Goal: Navigation & Orientation: Understand site structure

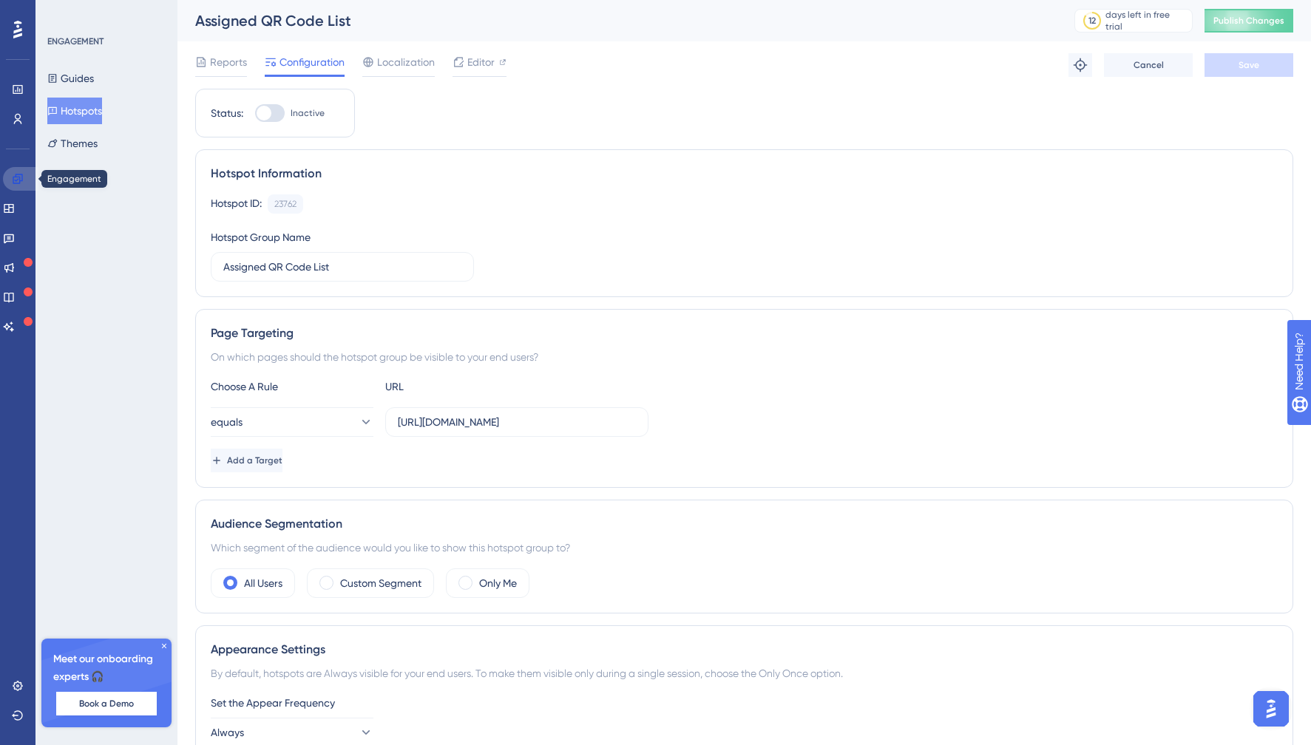
click at [20, 177] on icon at bounding box center [18, 179] width 12 height 12
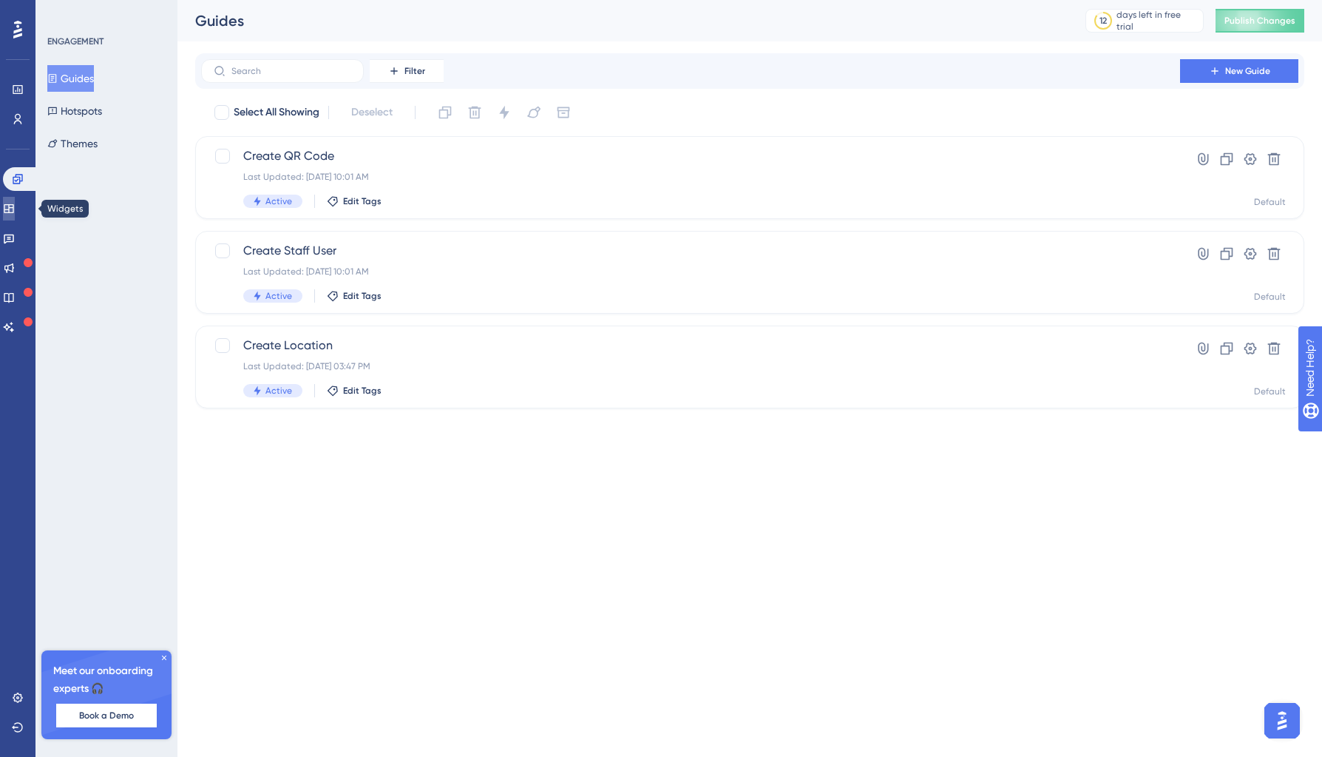
click at [10, 215] on link at bounding box center [9, 209] width 12 height 24
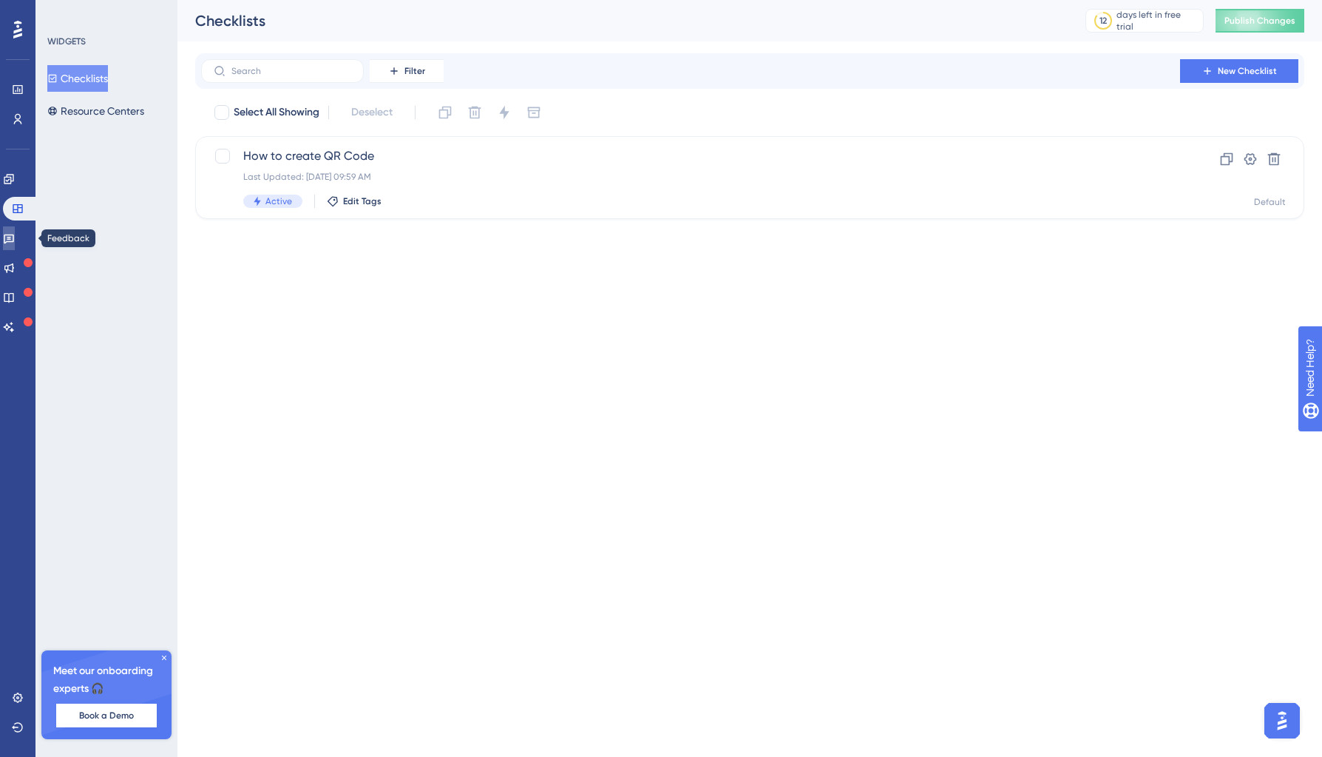
click at [15, 233] on icon at bounding box center [9, 238] width 12 height 12
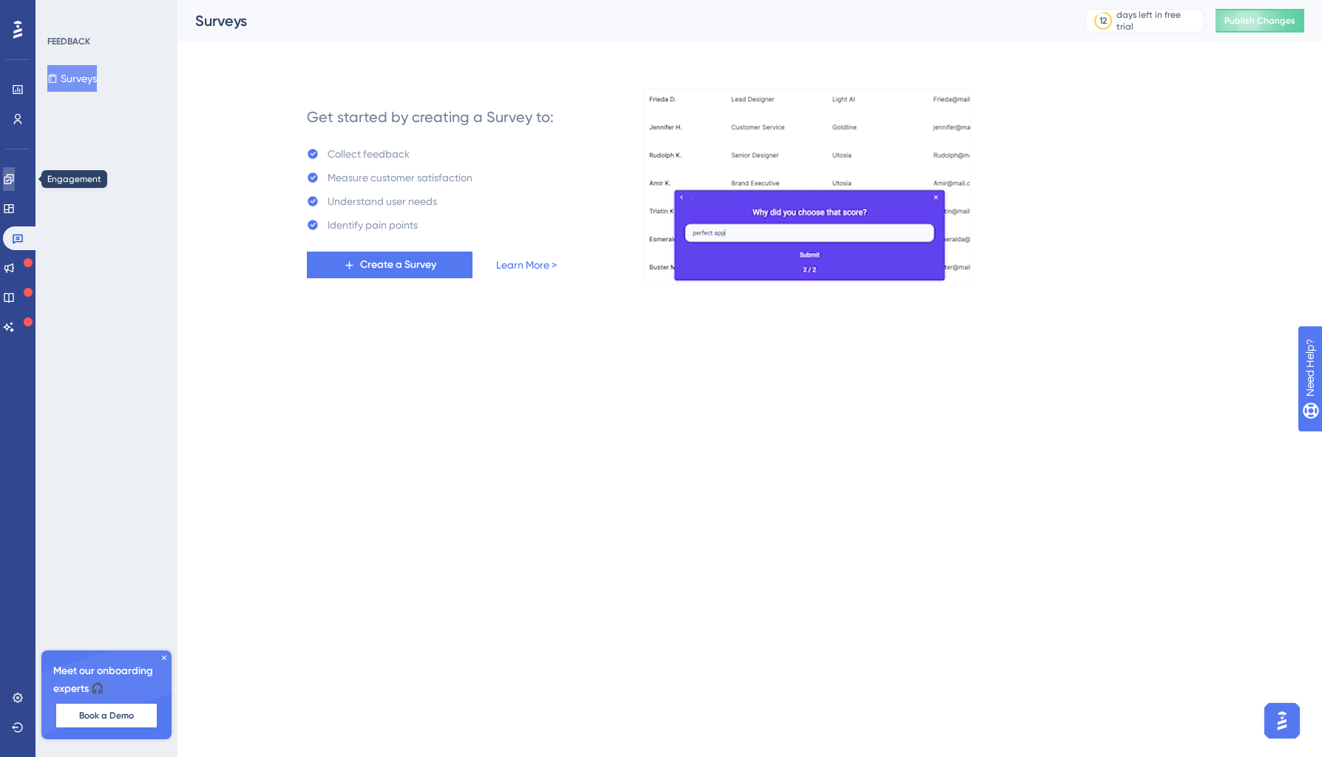
click at [15, 177] on icon at bounding box center [9, 179] width 12 height 12
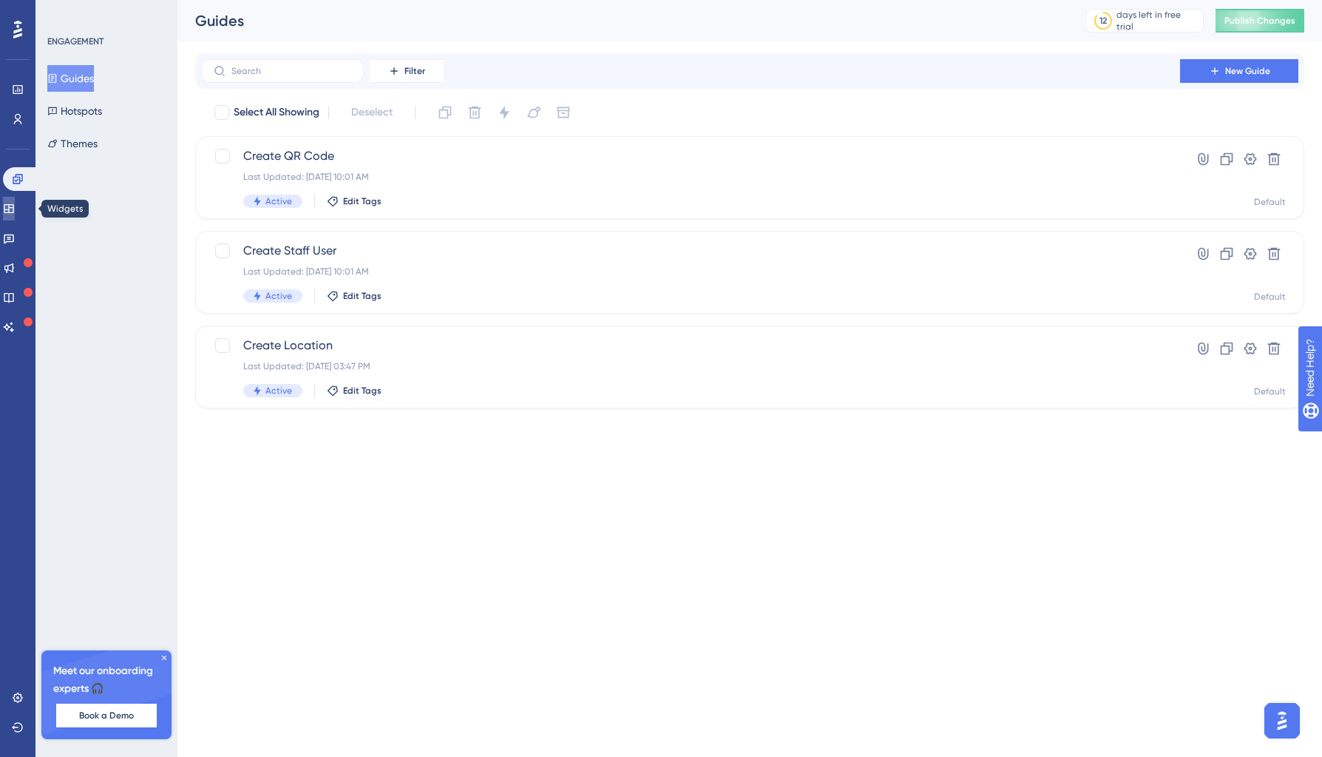
click at [13, 209] on icon at bounding box center [9, 208] width 10 height 9
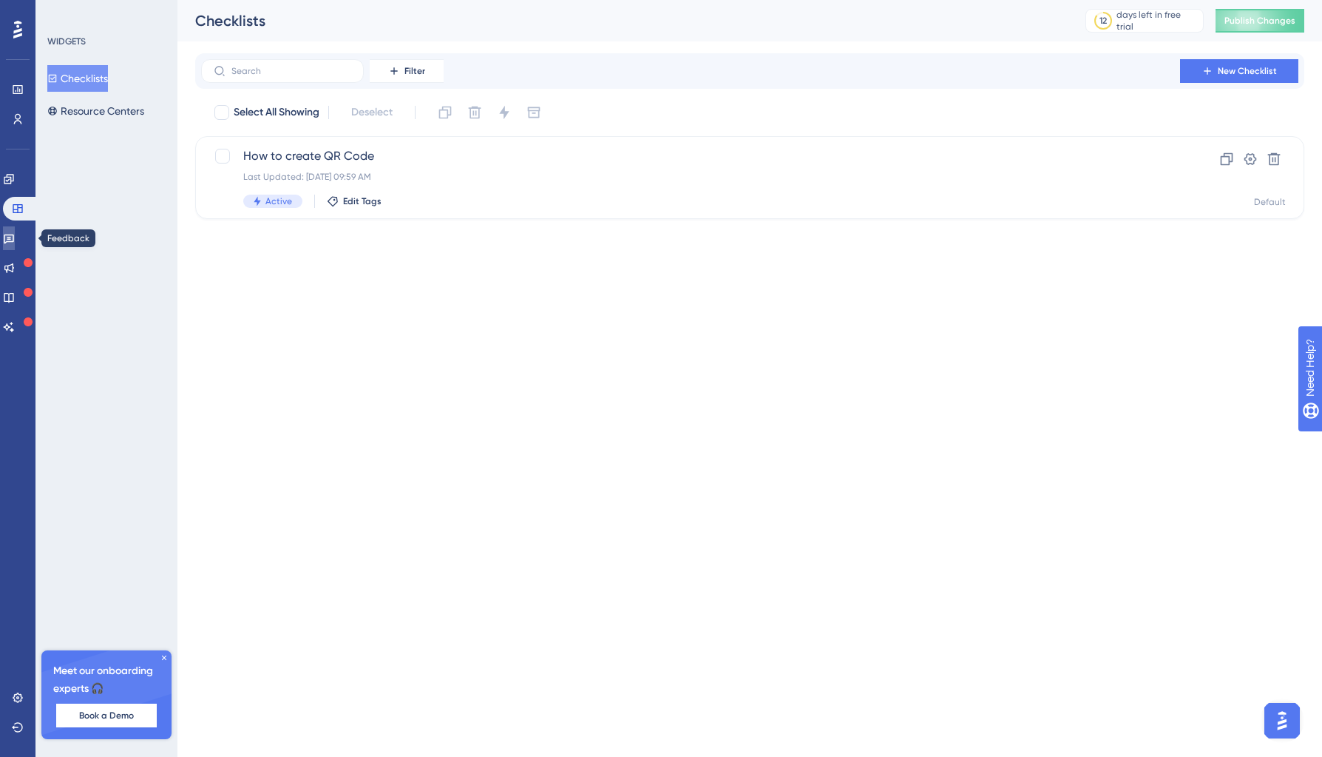
click at [15, 233] on link at bounding box center [9, 238] width 12 height 24
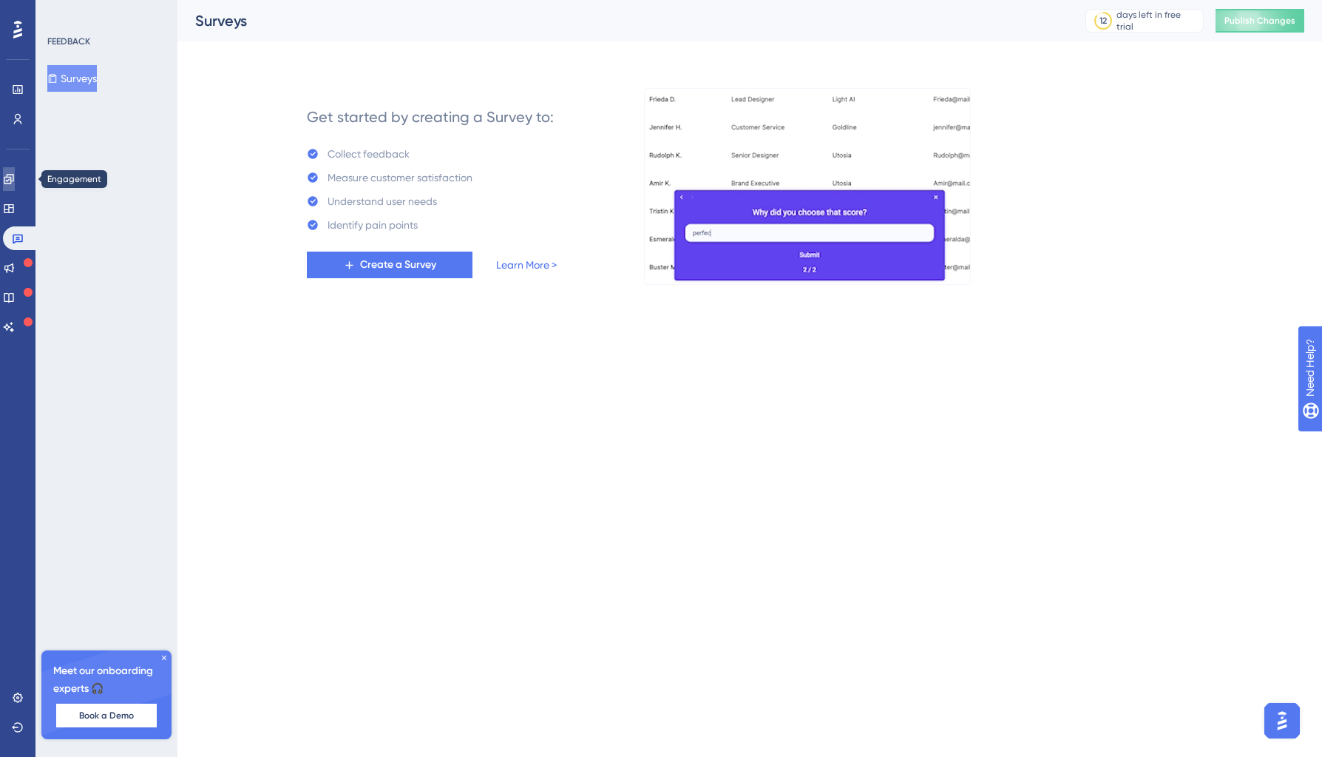
click at [15, 182] on link at bounding box center [9, 179] width 12 height 24
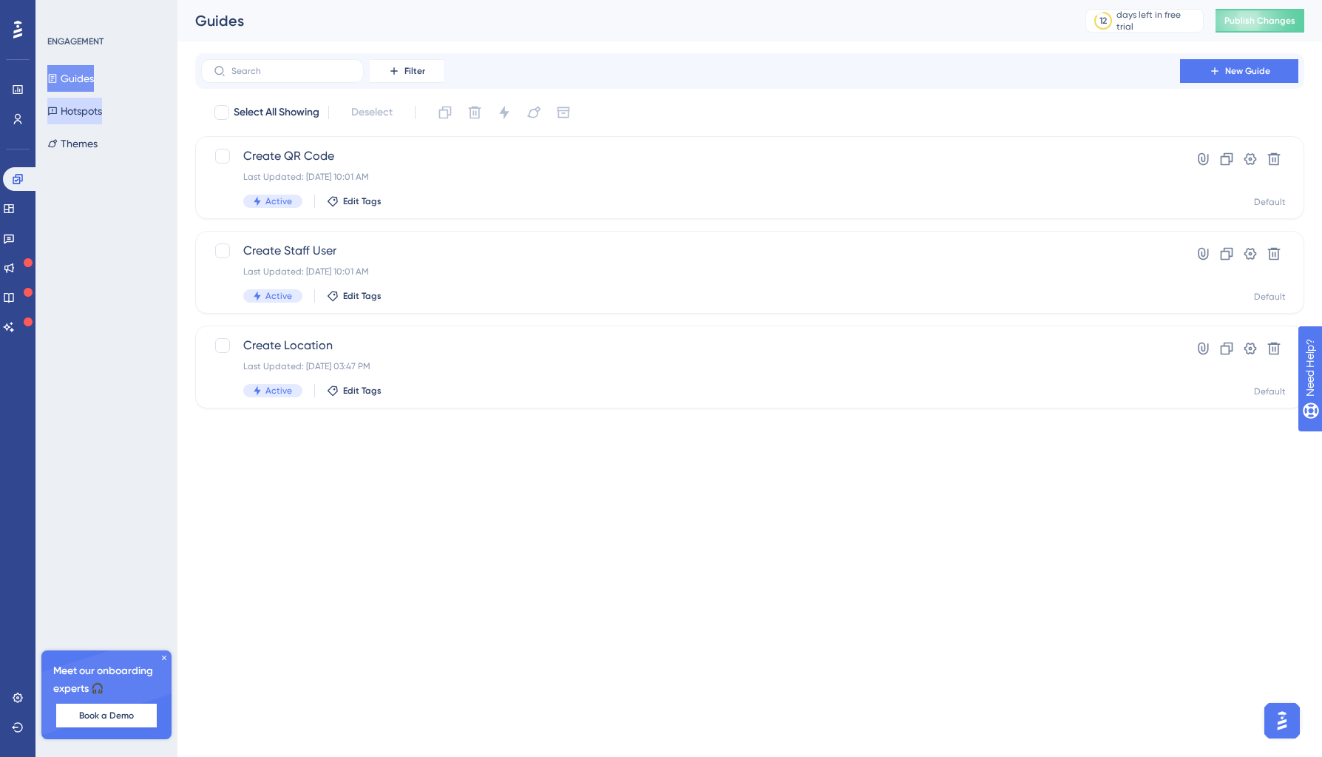
click at [90, 109] on button "Hotspots" at bounding box center [74, 111] width 55 height 27
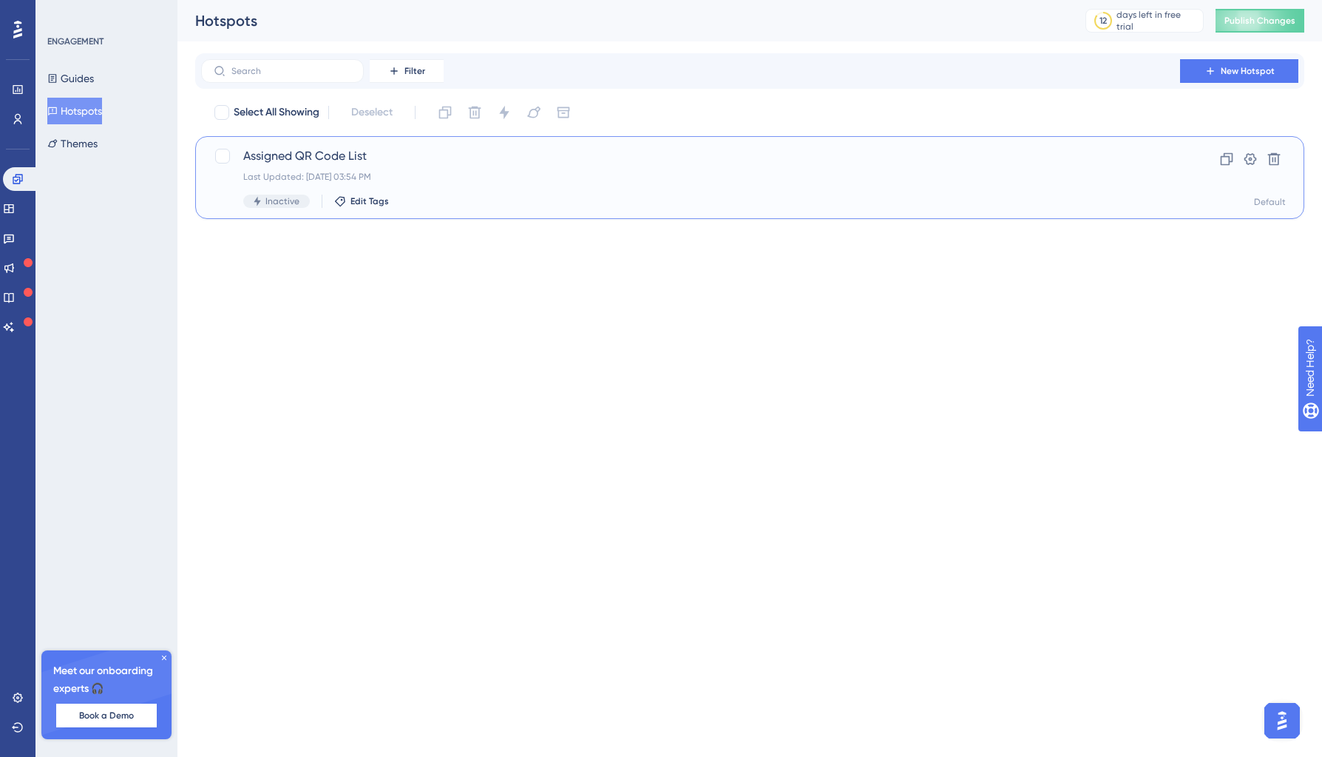
click at [344, 147] on span "Assigned QR Code List" at bounding box center [690, 156] width 895 height 18
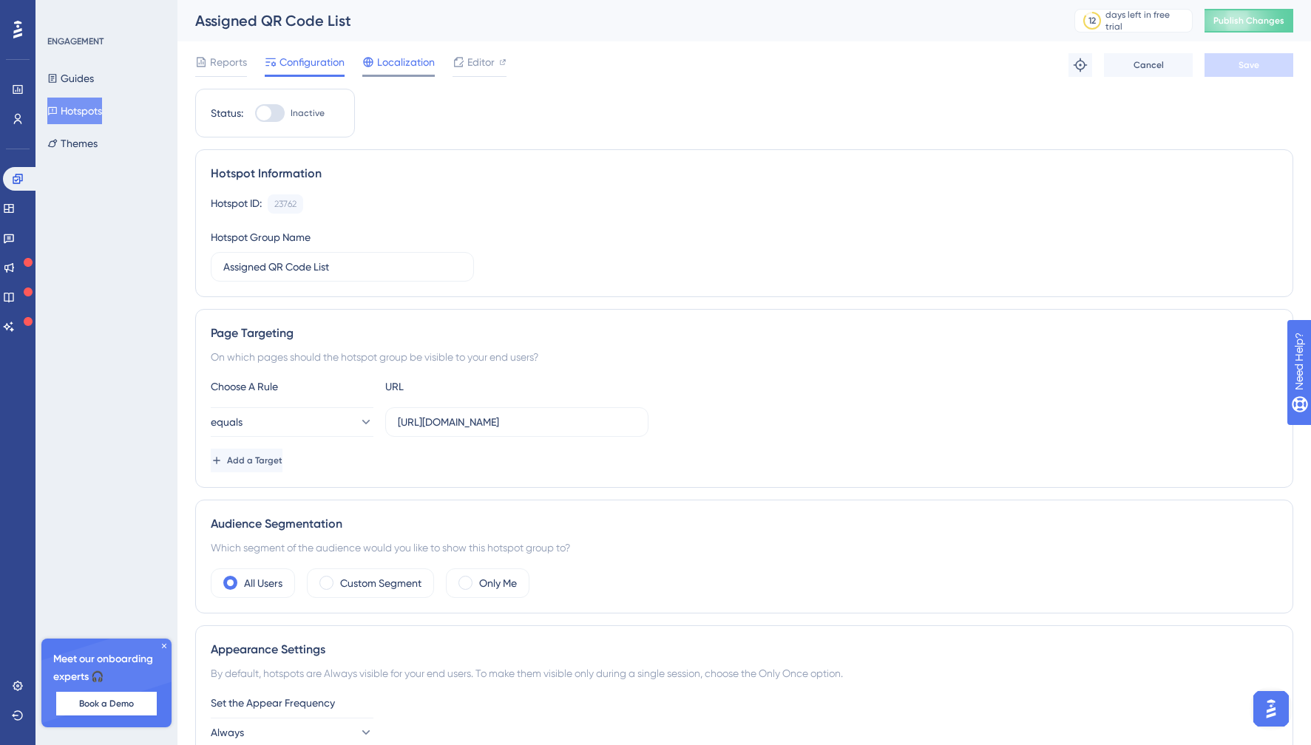
click at [406, 65] on span "Localization" at bounding box center [406, 62] width 58 height 18
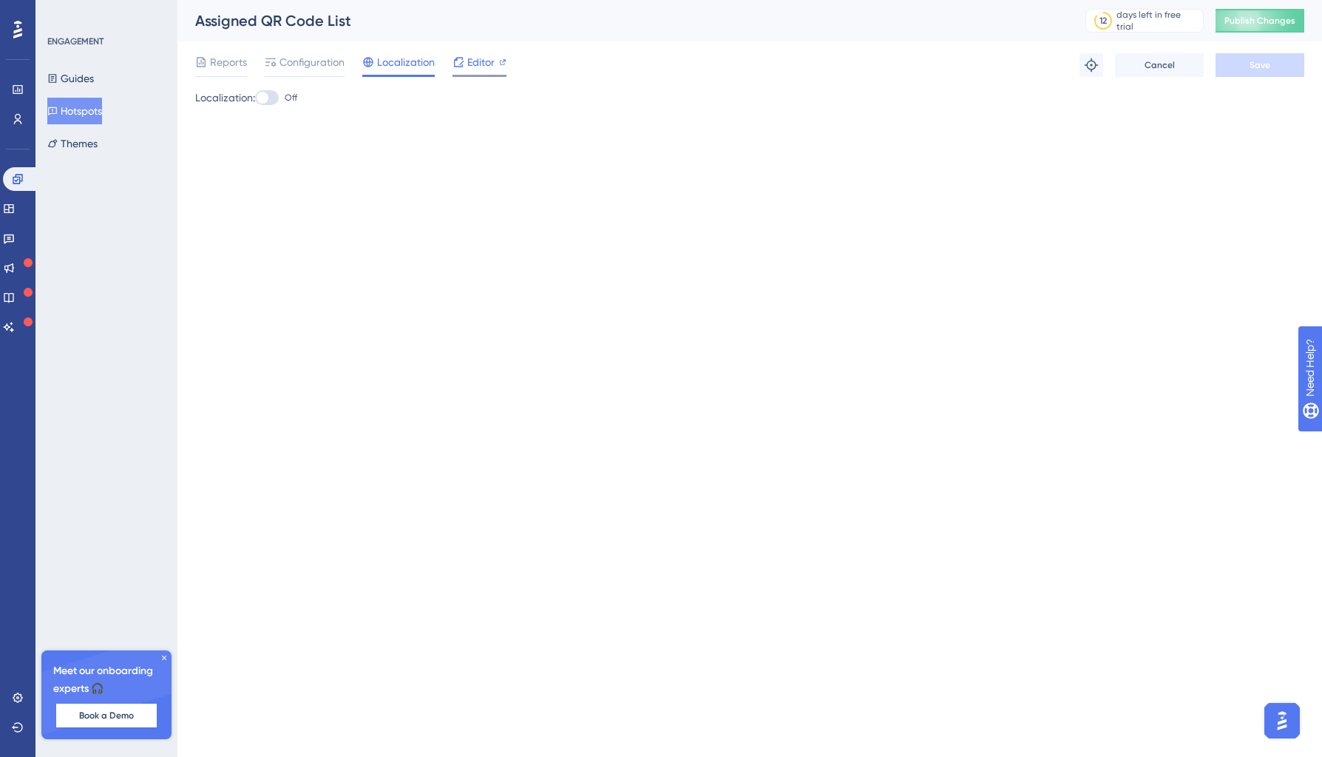
click at [474, 60] on span "Editor" at bounding box center [480, 62] width 27 height 18
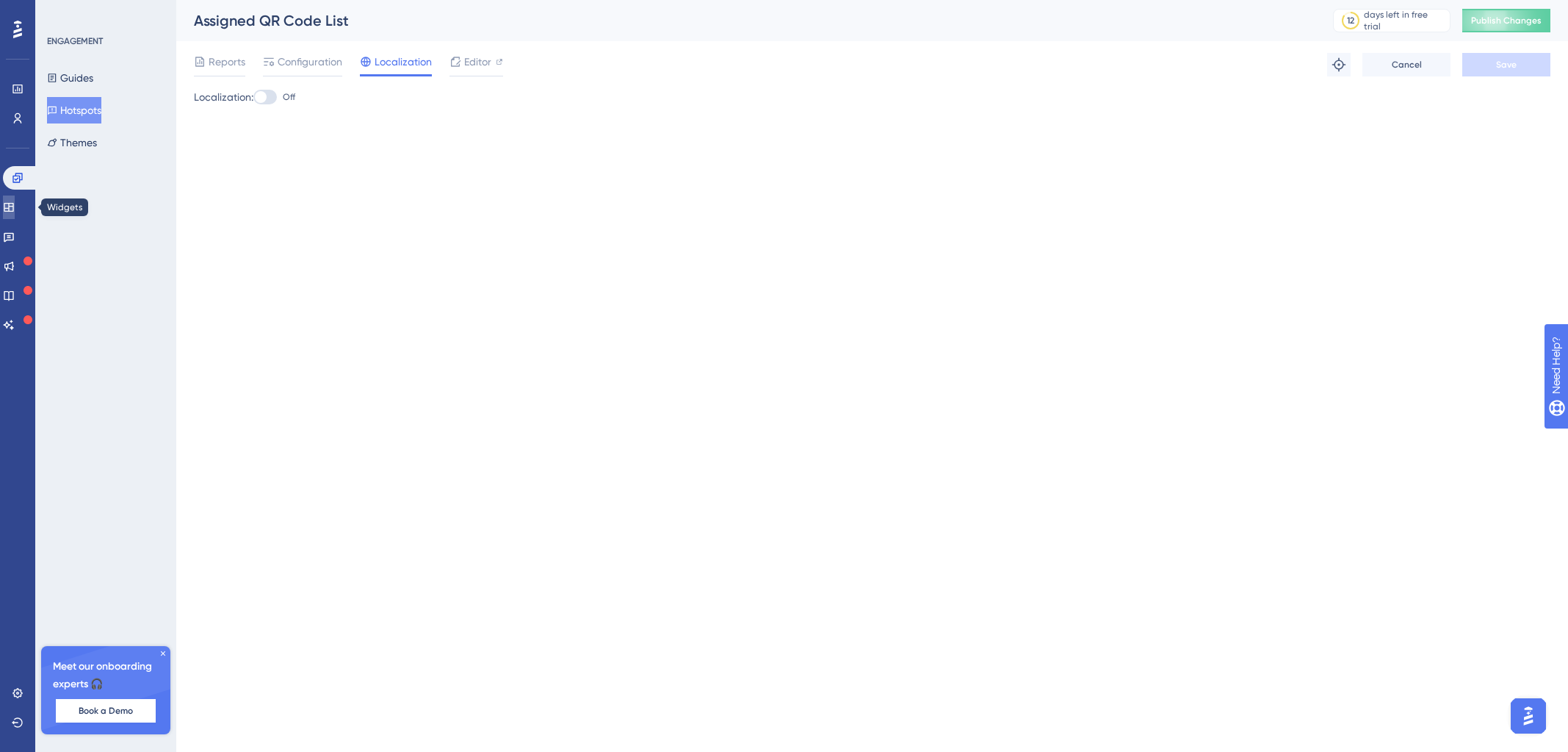
click at [15, 202] on link at bounding box center [9, 208] width 12 height 24
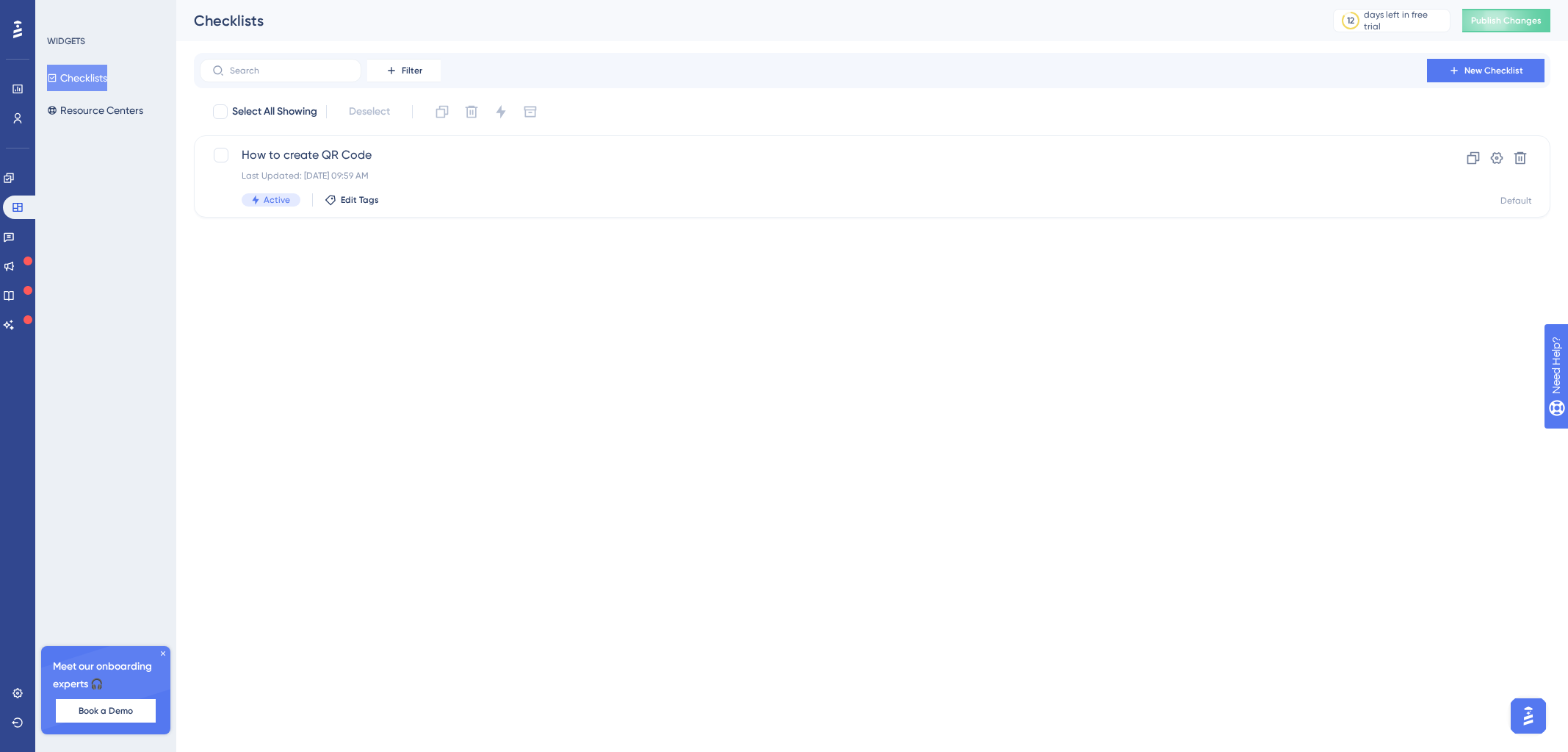
drag, startPoint x: 27, startPoint y: 202, endPoint x: 80, endPoint y: 162, distance: 66.4
click at [80, 162] on div "WIDGETS Checklists Resource Centers Meet our onboarding experts 🎧 Book a Demo U…" at bounding box center [105, 376] width 141 height 752
click at [14, 240] on icon at bounding box center [9, 237] width 10 height 10
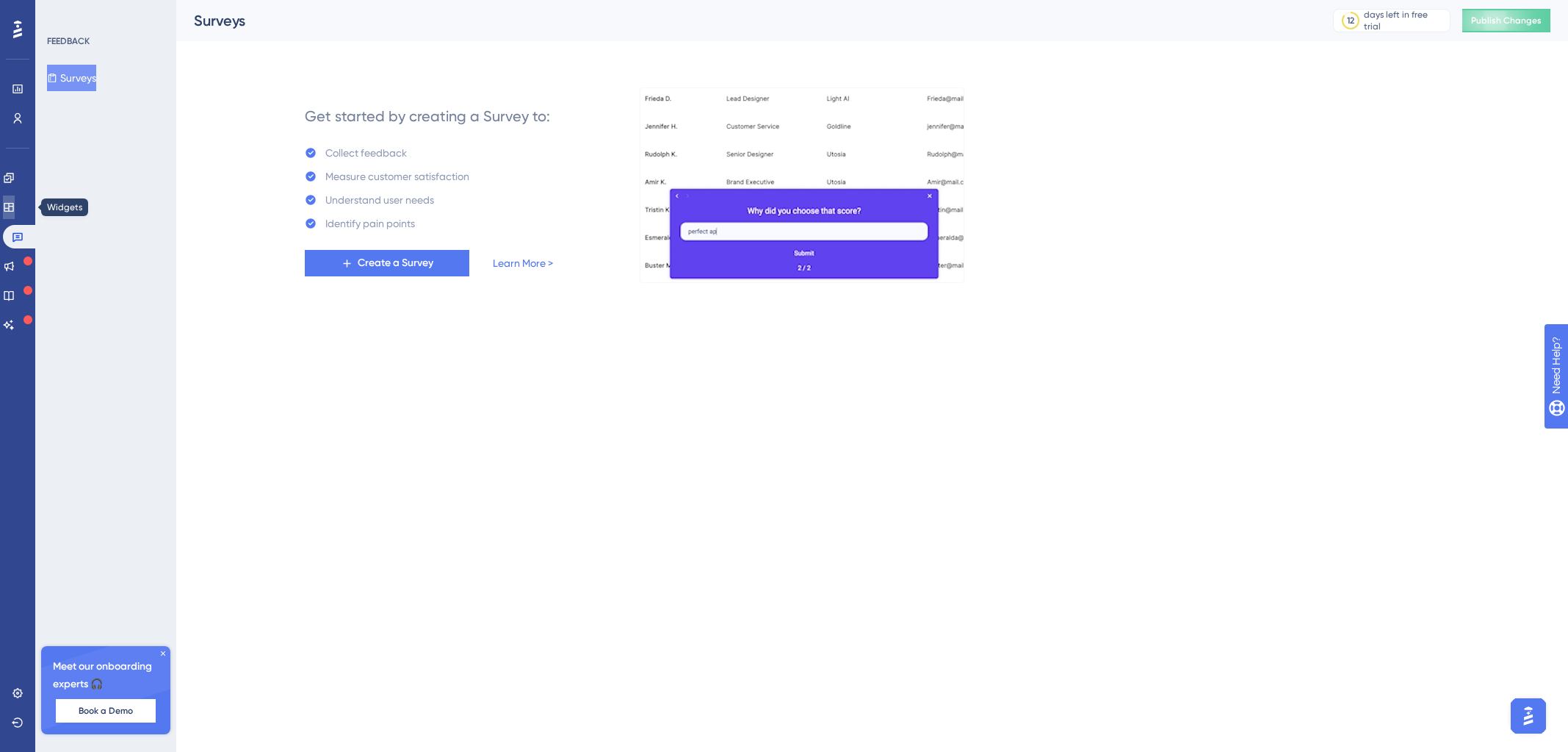
click at [11, 208] on link at bounding box center [9, 208] width 12 height 24
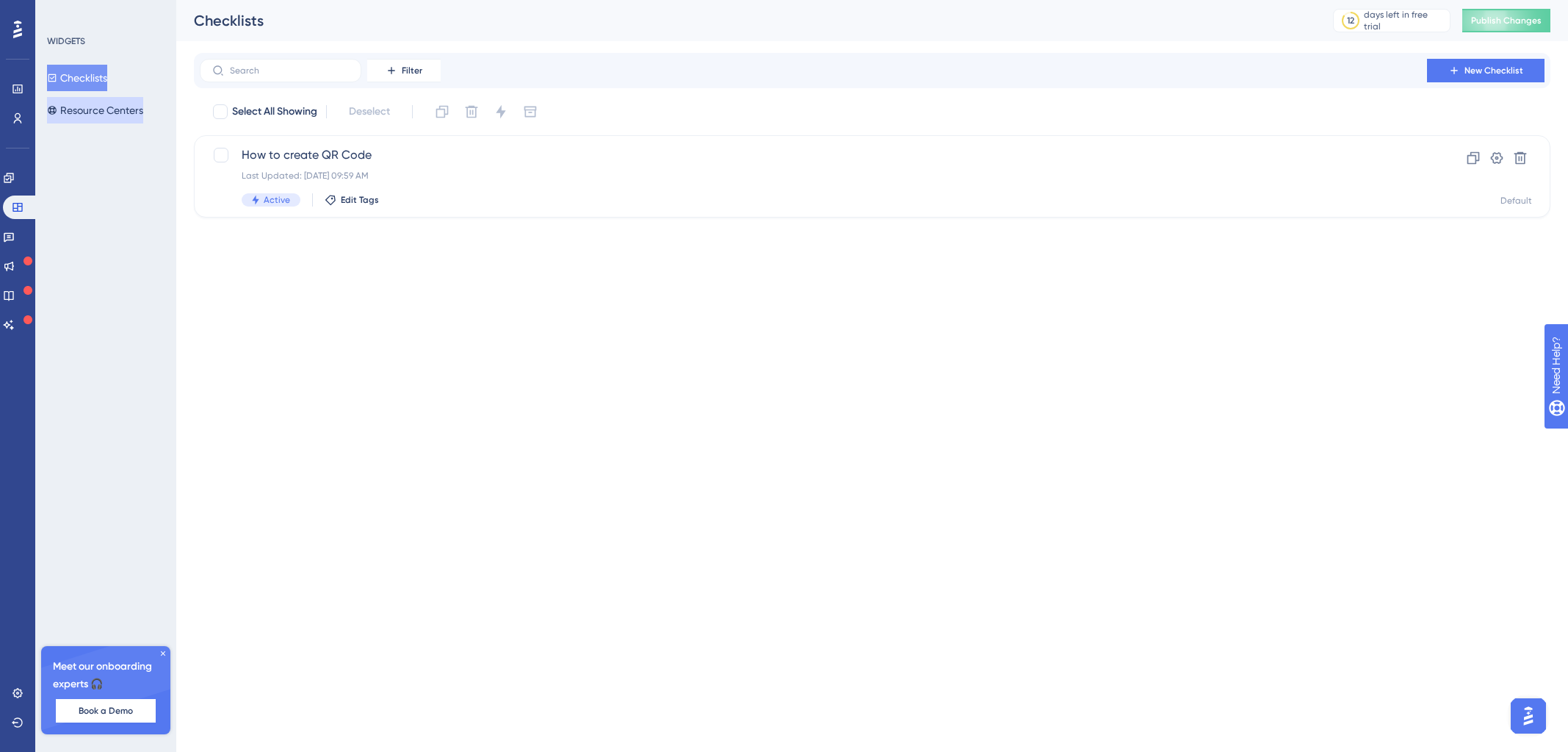
click at [81, 106] on button "Resource Centers" at bounding box center [94, 110] width 96 height 27
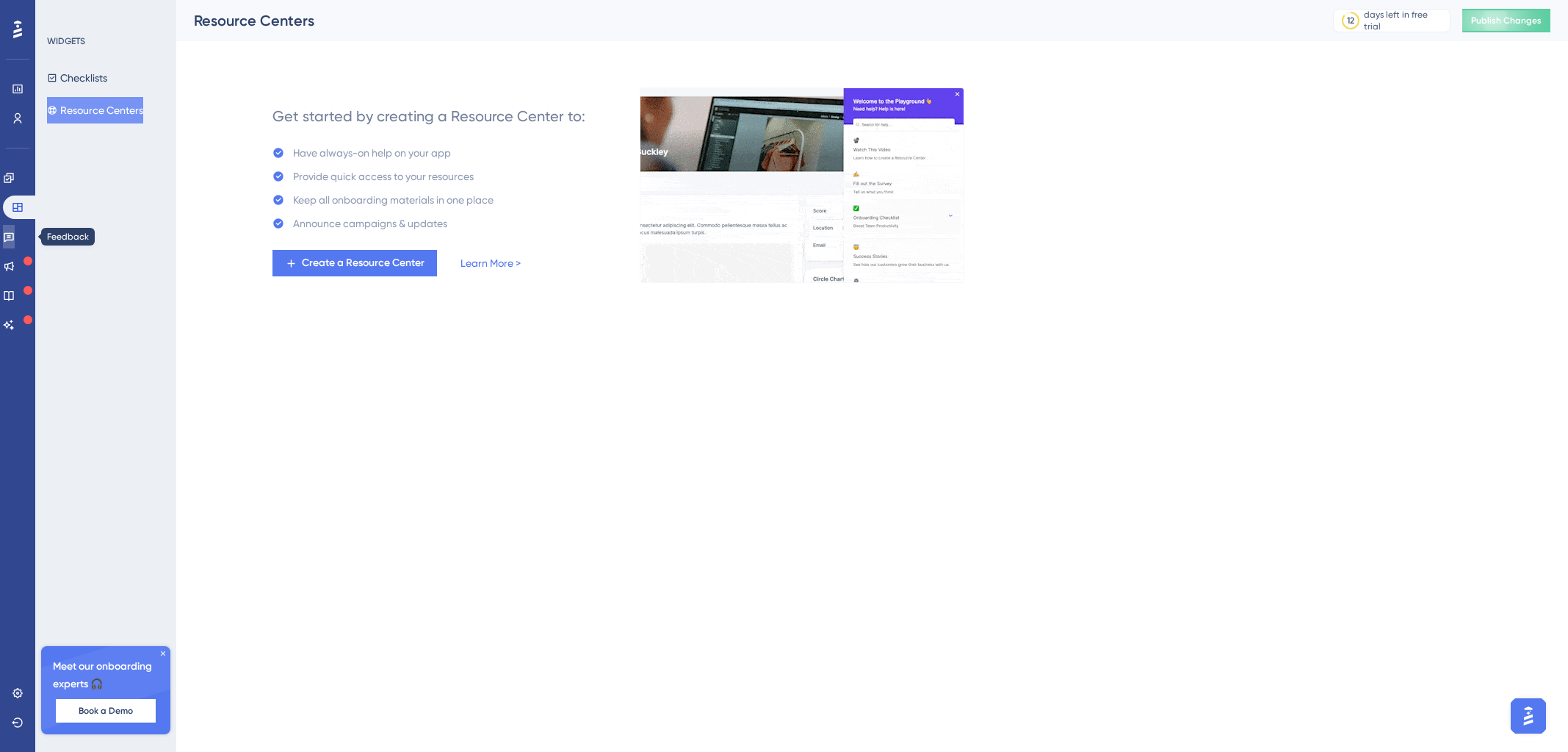
click at [15, 236] on icon at bounding box center [9, 236] width 12 height 12
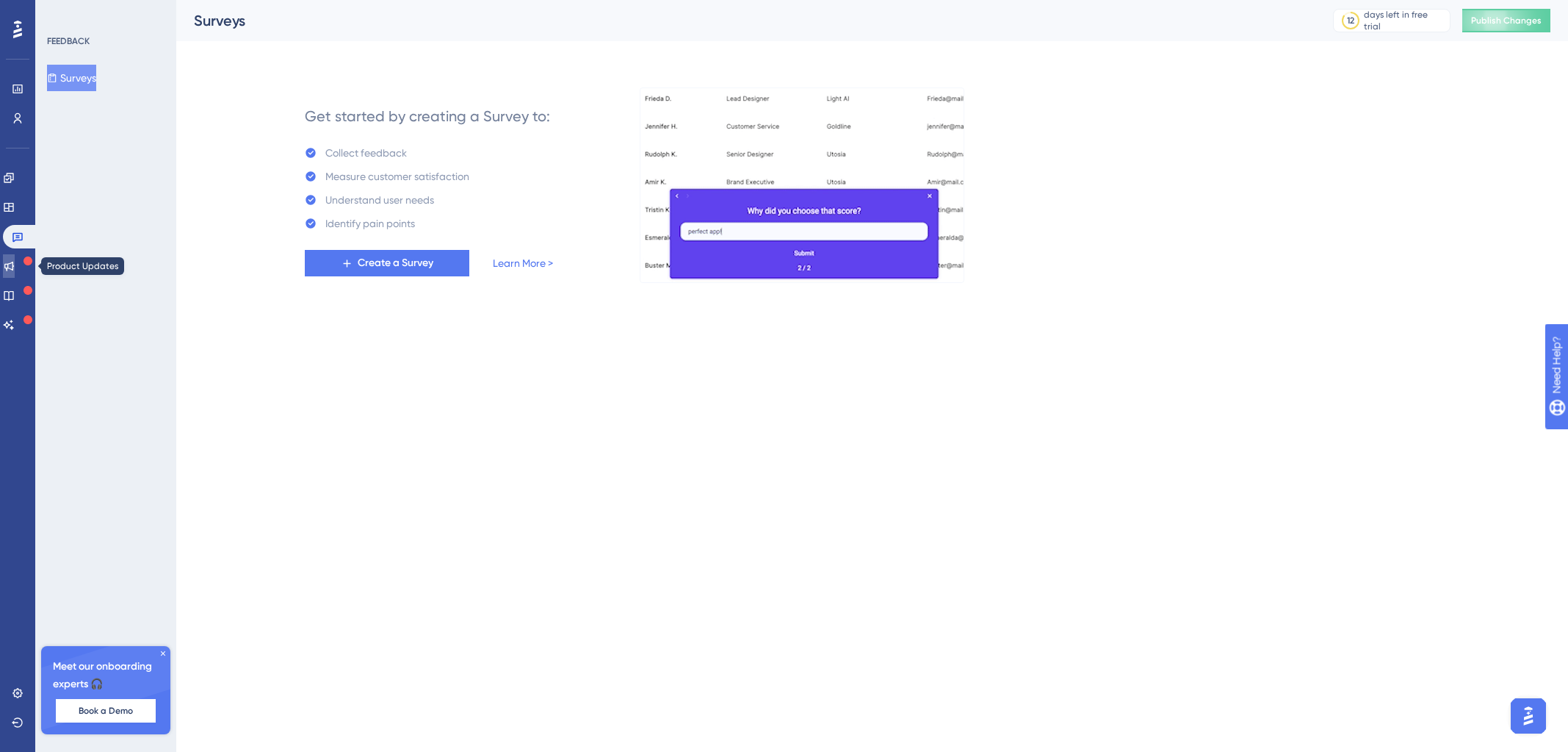
click at [14, 263] on icon at bounding box center [9, 266] width 10 height 10
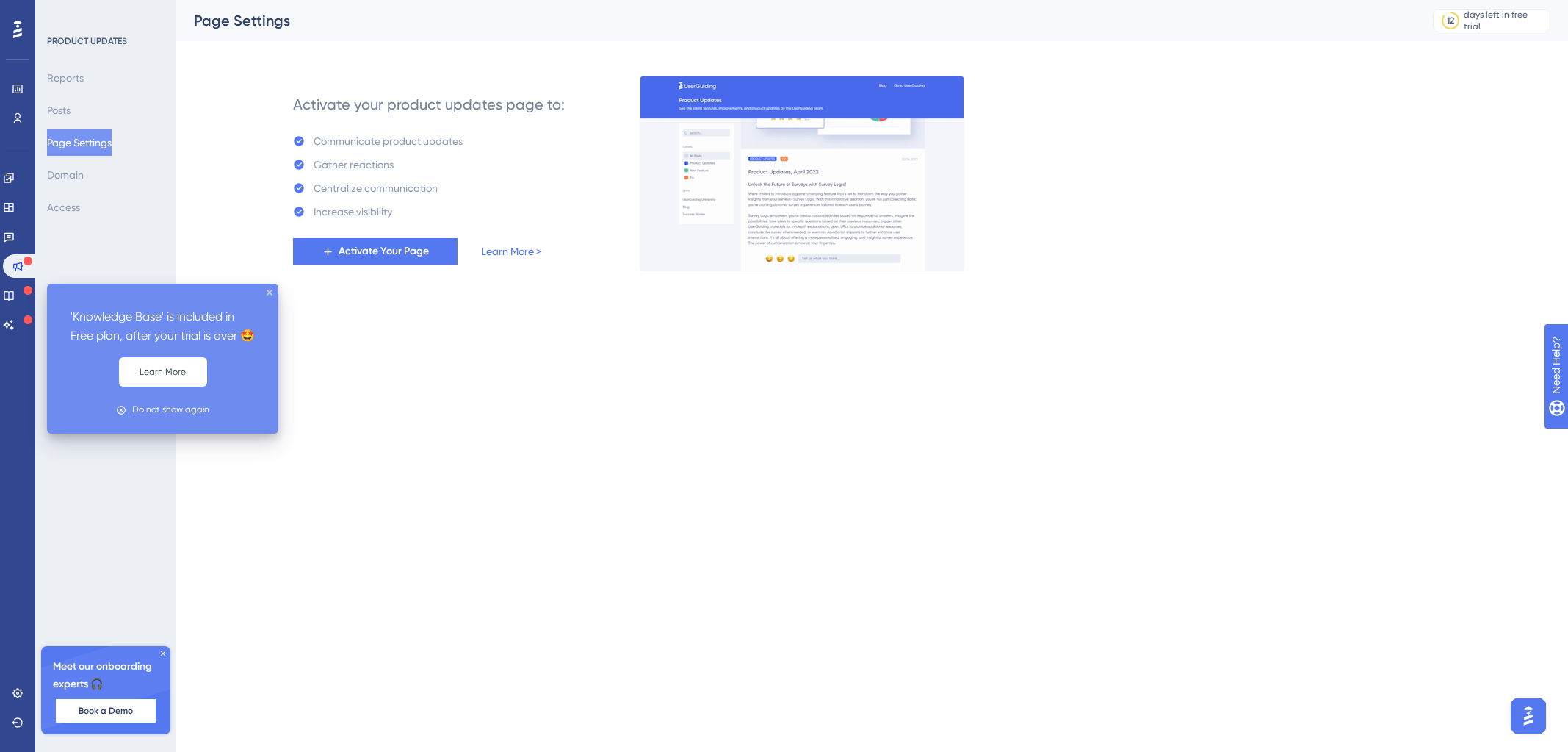
click at [27, 293] on icon at bounding box center [28, 290] width 9 height 9
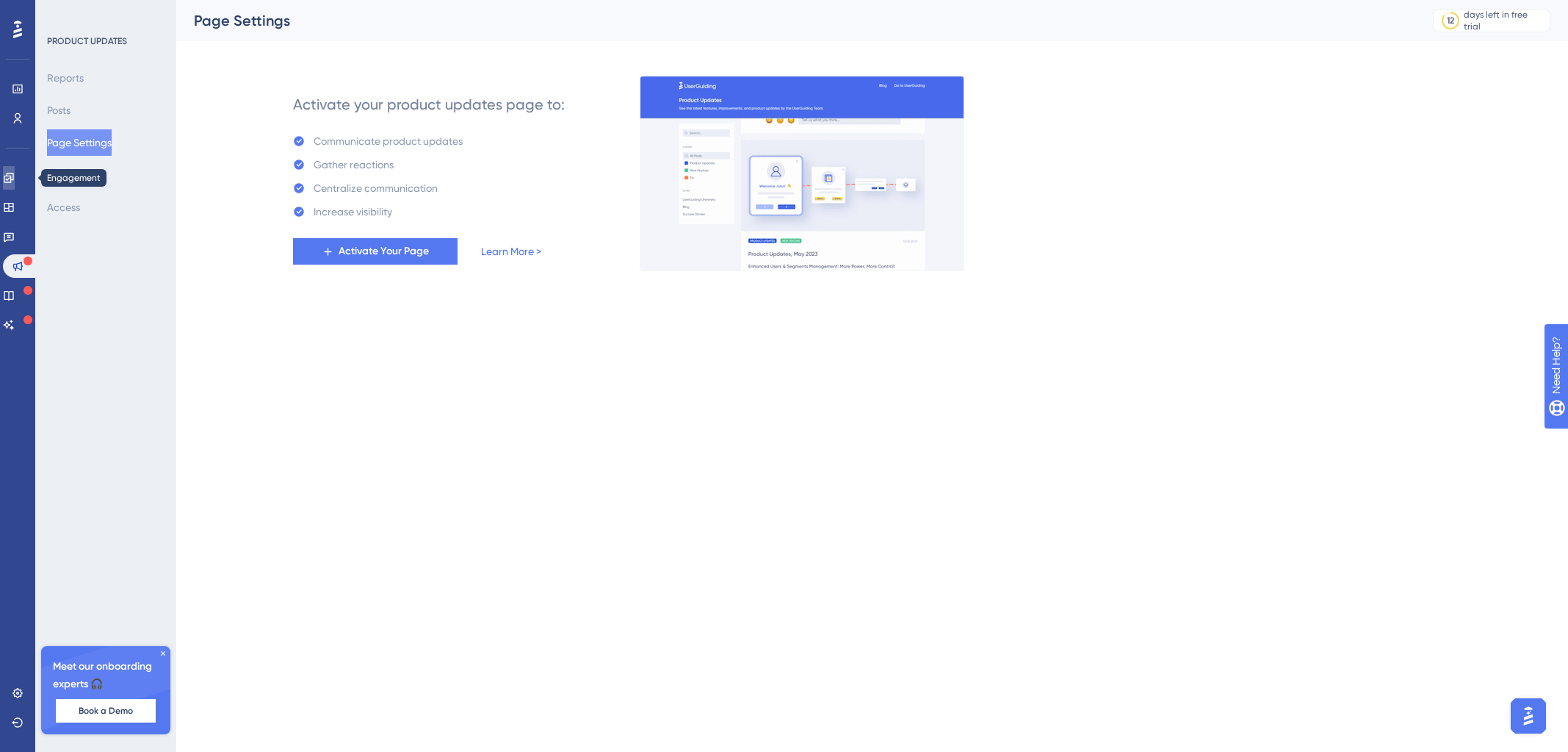
click at [13, 179] on icon at bounding box center [9, 178] width 12 height 12
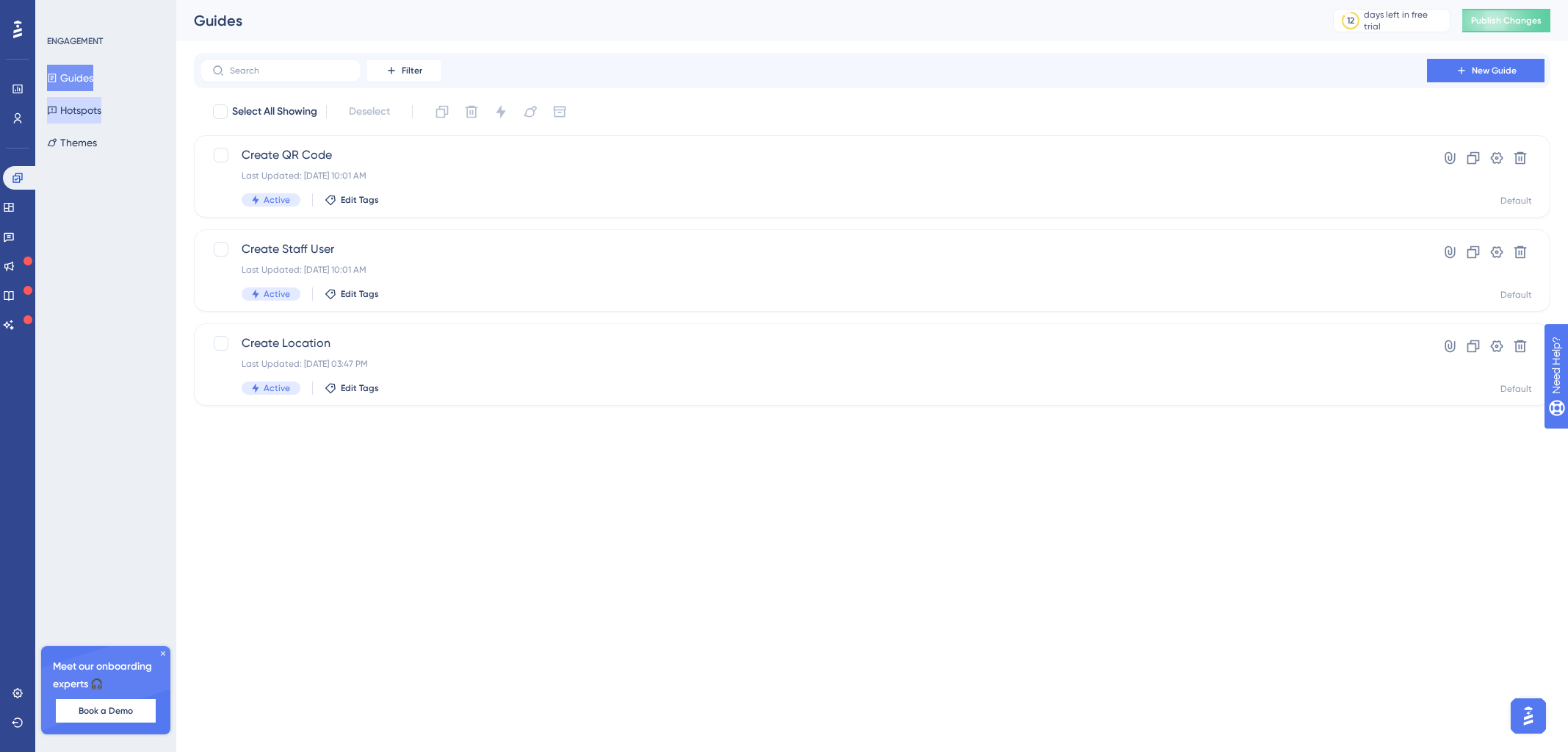
click at [85, 97] on button "Hotspots" at bounding box center [73, 110] width 55 height 27
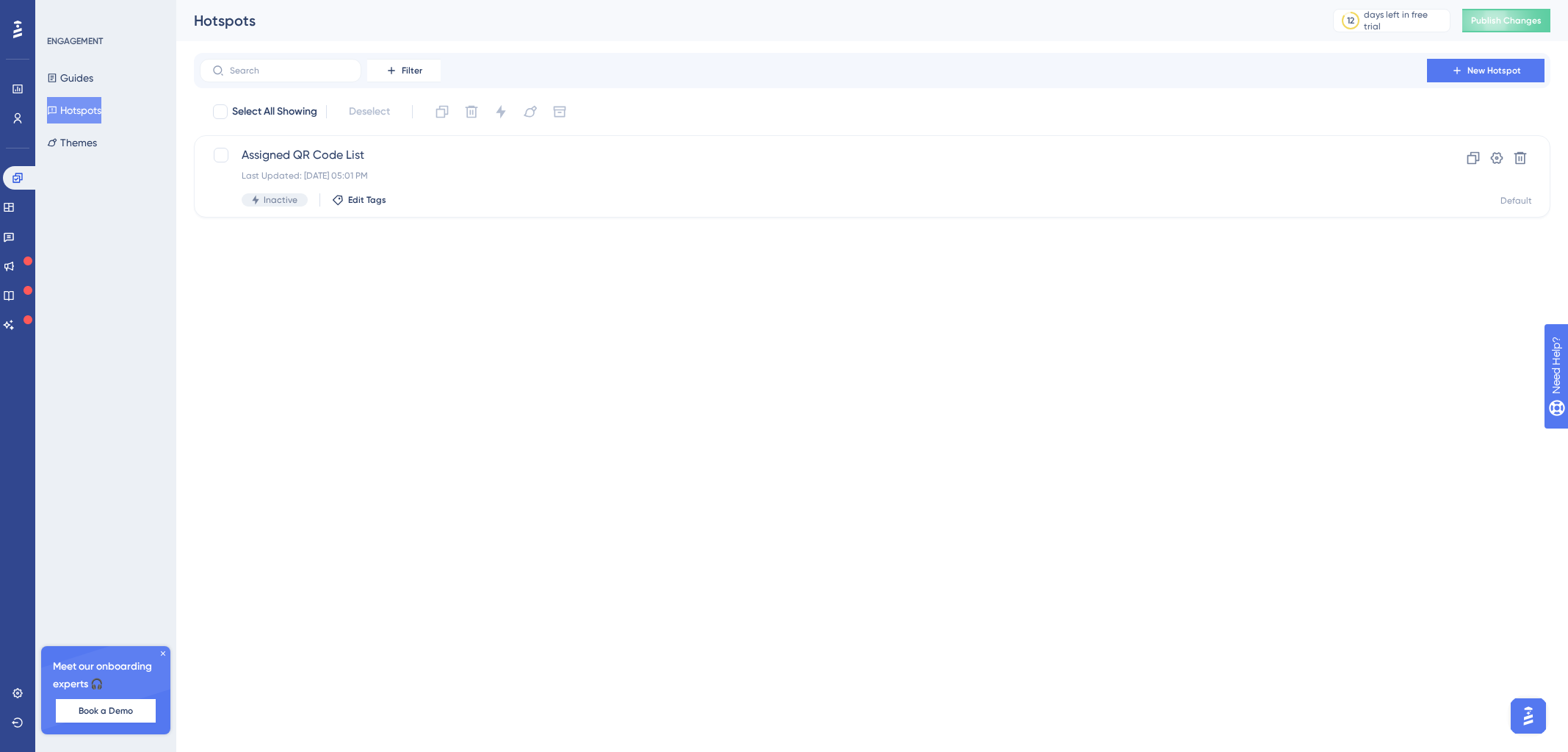
click at [90, 127] on div "Guides Hotspots Themes" at bounding box center [106, 110] width 119 height 91
click at [94, 149] on button "Themes" at bounding box center [71, 142] width 50 height 27
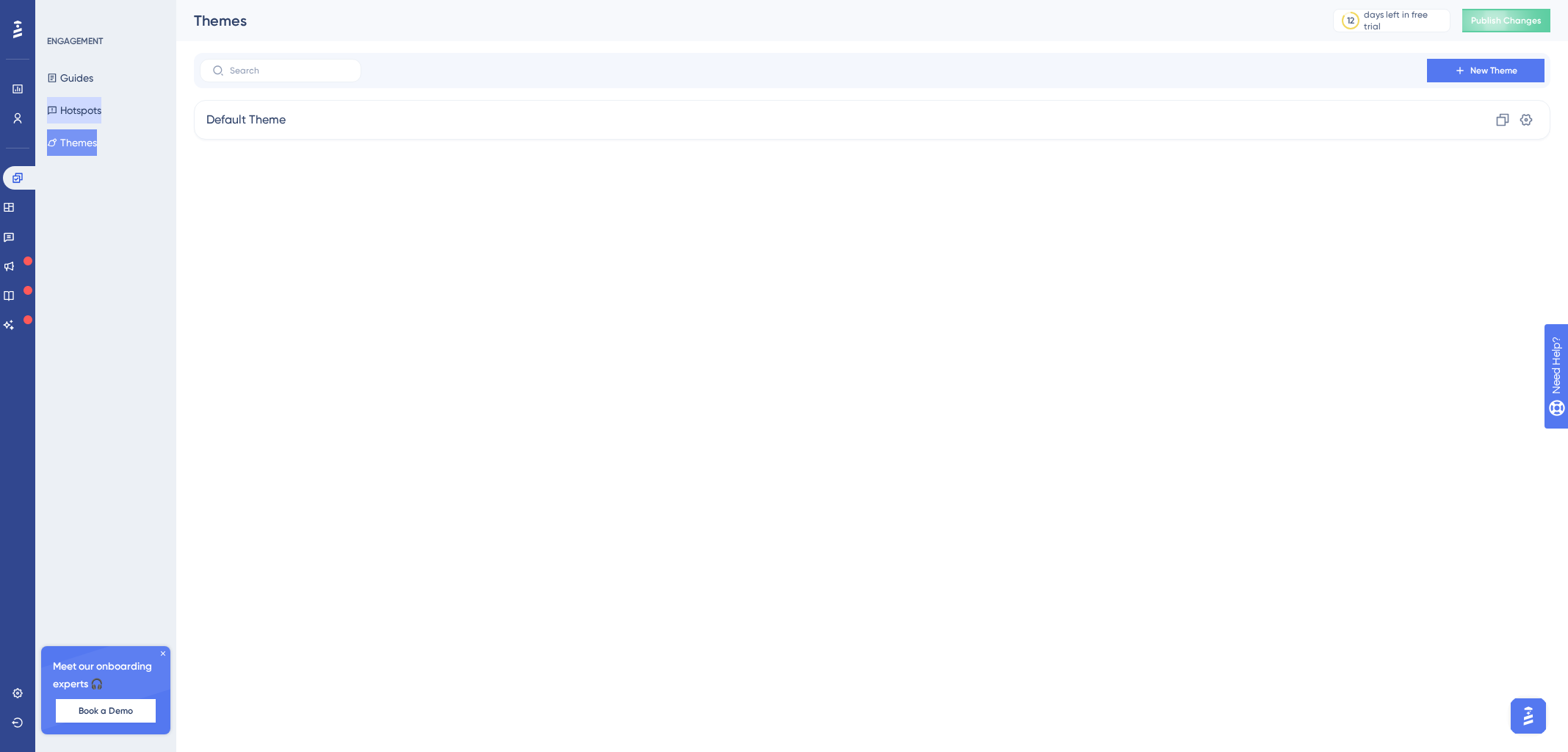
click at [98, 113] on button "Hotspots" at bounding box center [73, 110] width 55 height 27
click at [95, 140] on button "Themes" at bounding box center [71, 142] width 50 height 27
click at [1301, 125] on icon at bounding box center [1525, 119] width 15 height 15
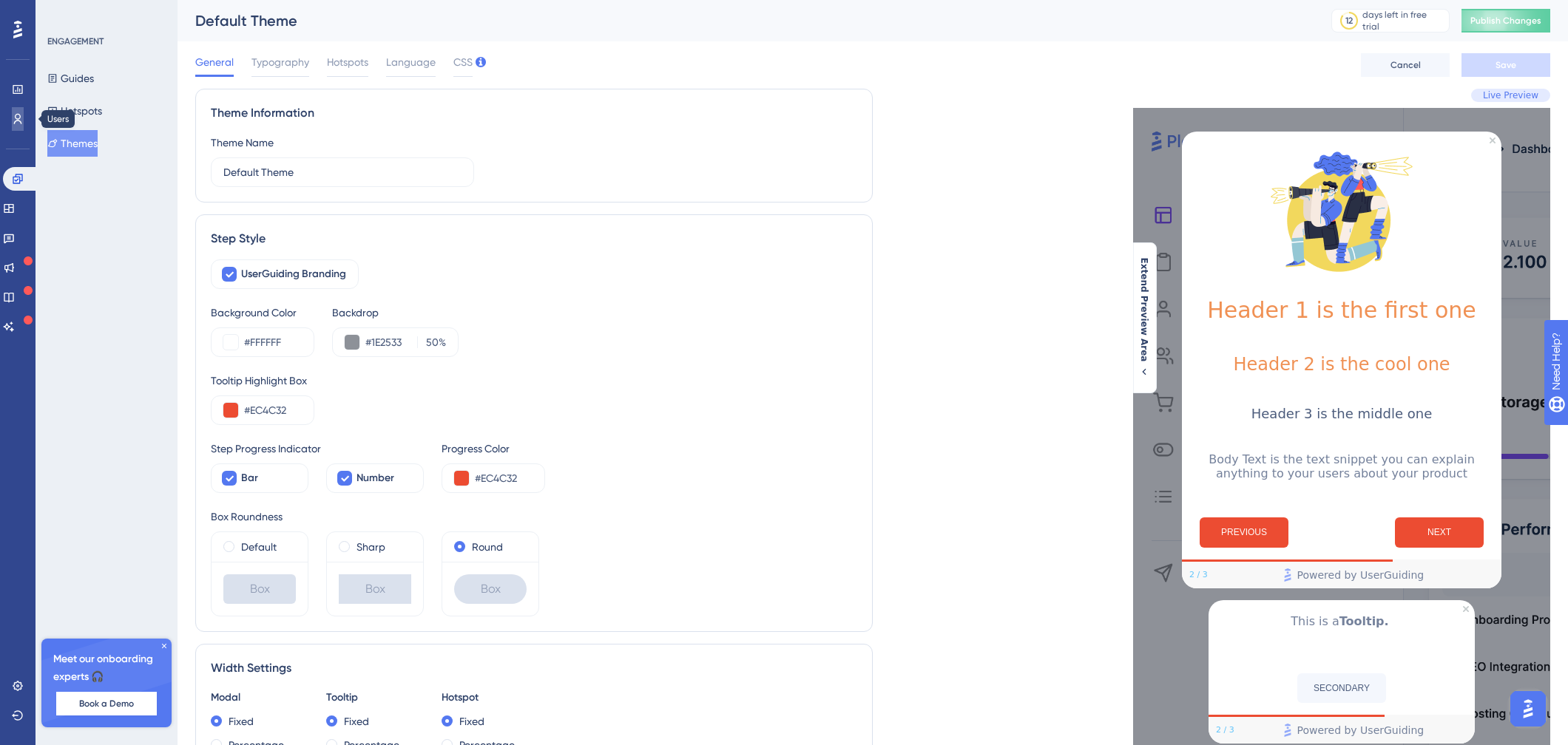
click at [24, 108] on link at bounding box center [18, 119] width 12 height 24
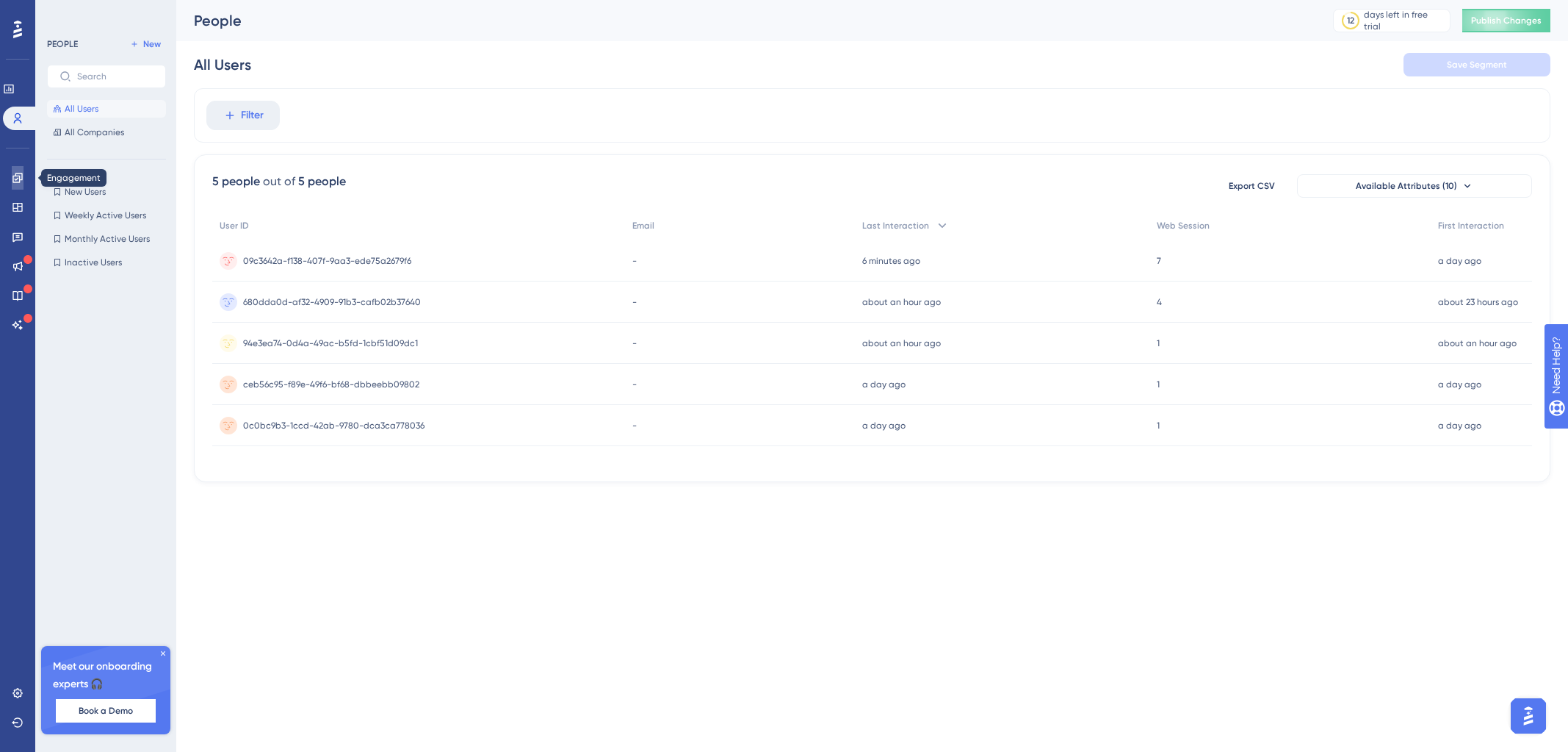
click at [24, 180] on link at bounding box center [18, 178] width 12 height 24
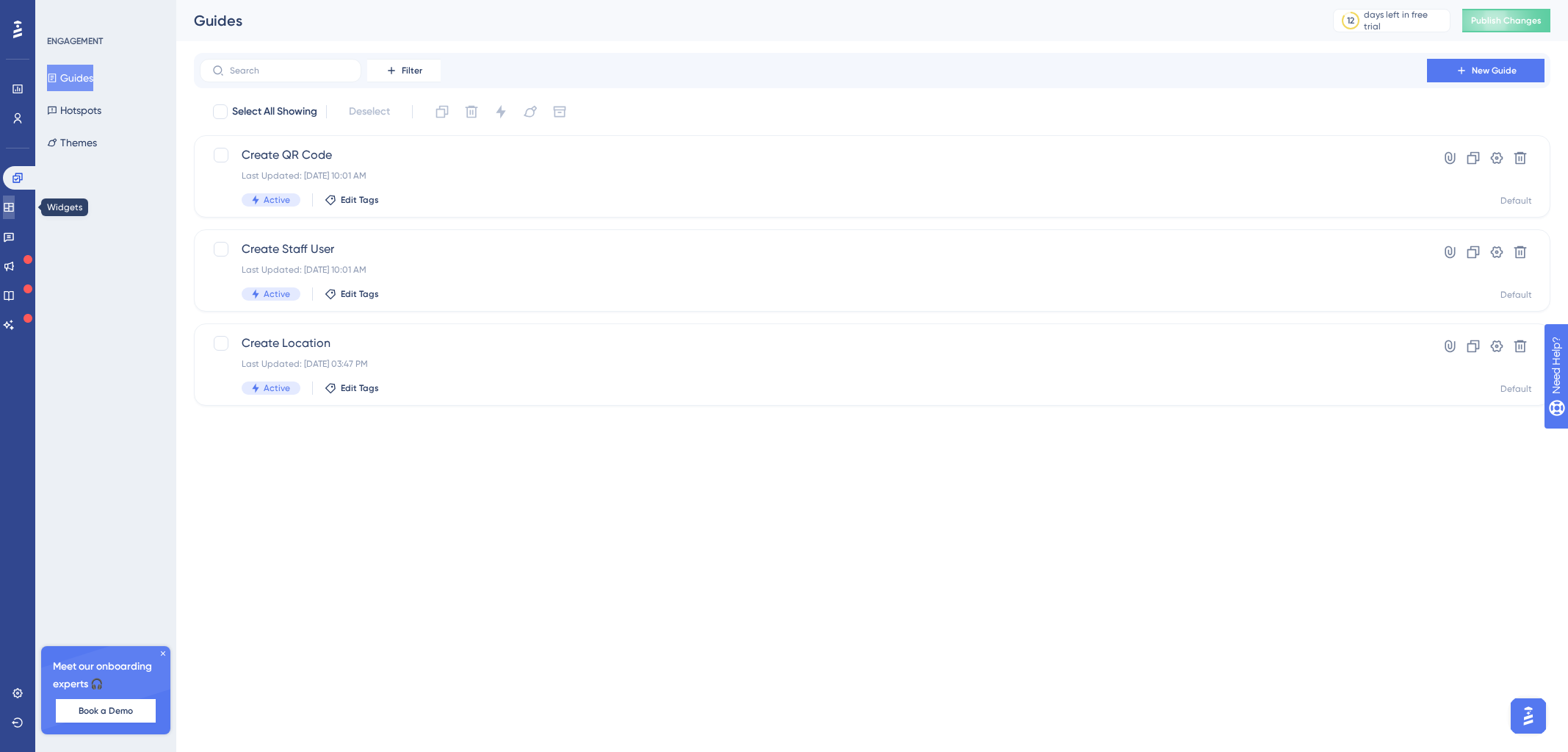
click at [15, 200] on link at bounding box center [9, 208] width 12 height 24
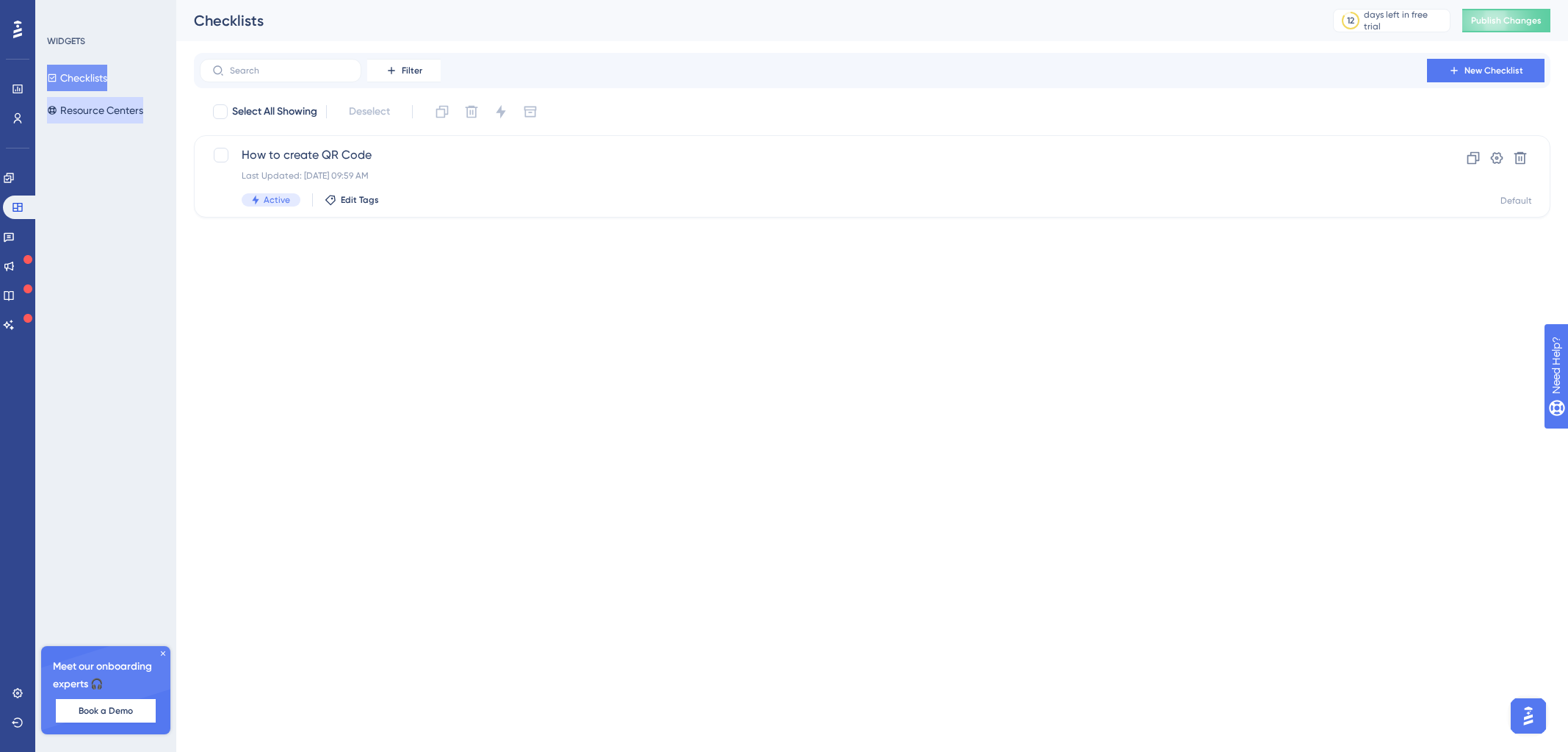
click at [70, 116] on button "Resource Centers" at bounding box center [94, 110] width 96 height 27
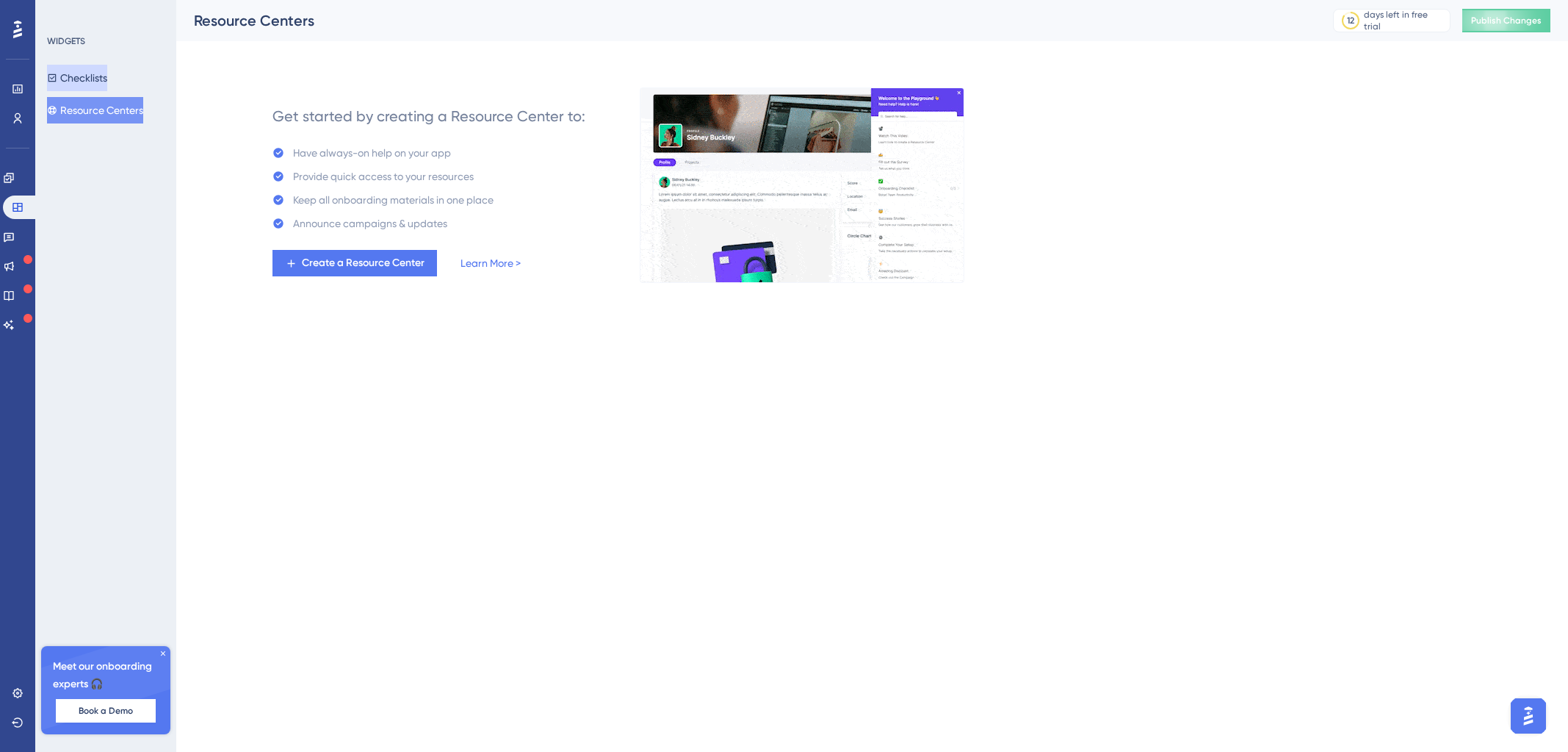
click at [83, 82] on button "Checklists" at bounding box center [76, 77] width 61 height 27
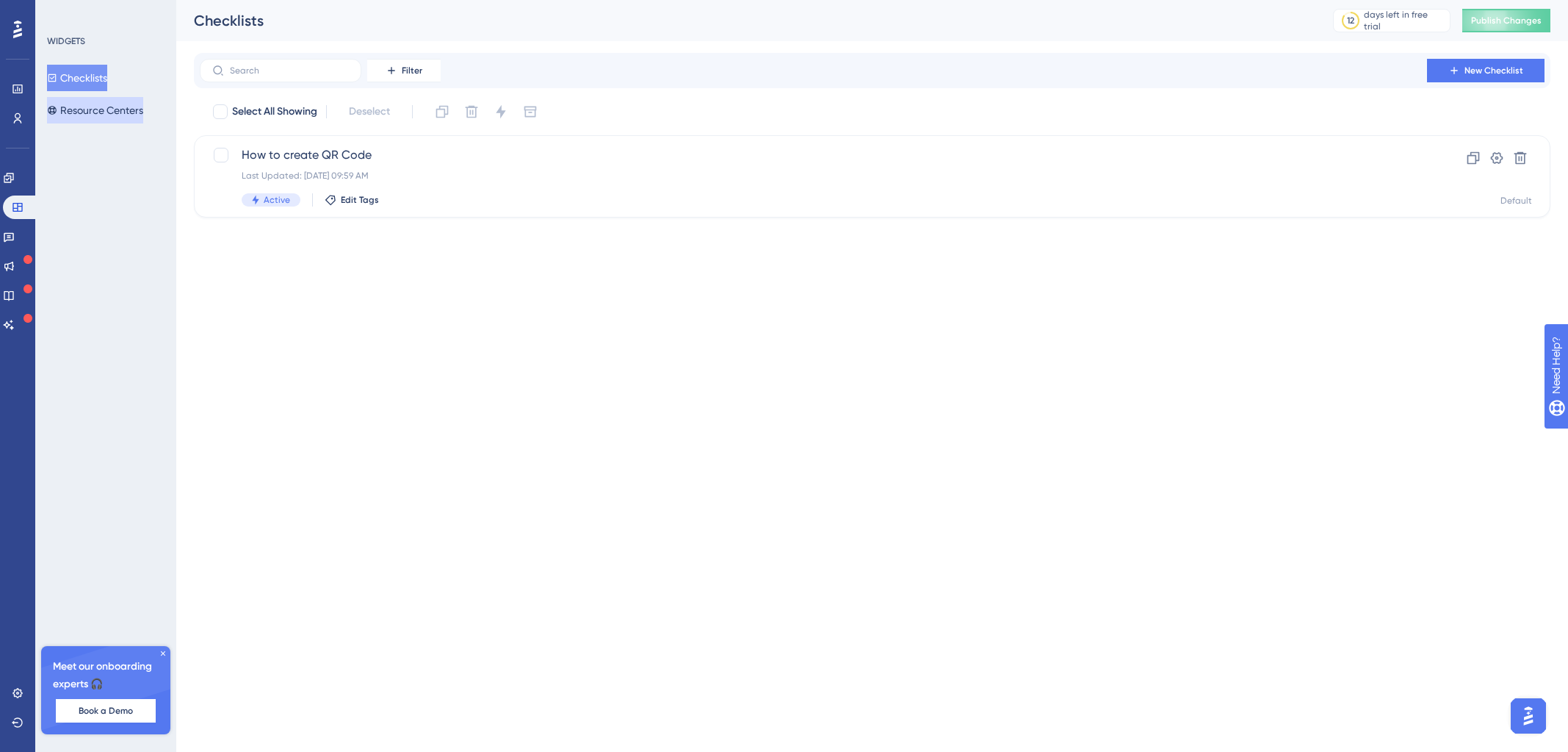
click at [89, 109] on button "Resource Centers" at bounding box center [94, 110] width 96 height 27
